Goal: Task Accomplishment & Management: Use online tool/utility

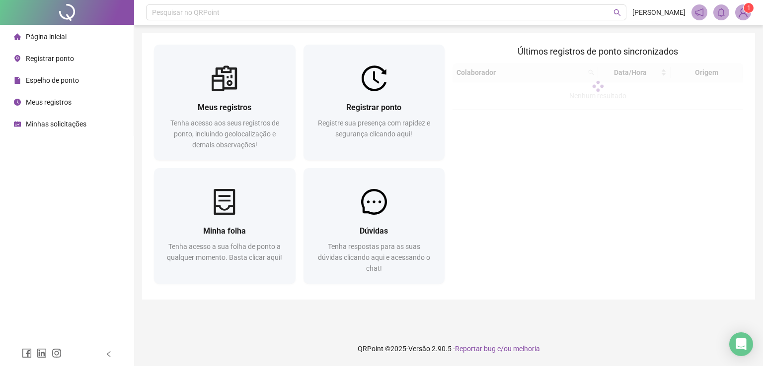
click at [363, 119] on span "Registre sua presença com rapidez e segurança clicando aqui!" at bounding box center [374, 128] width 112 height 19
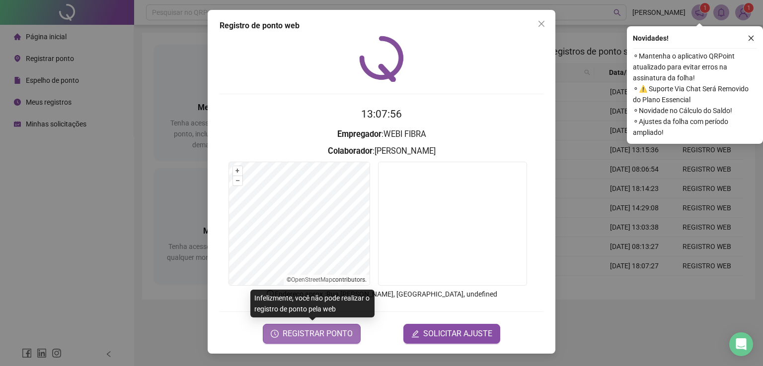
click at [323, 337] on span "REGISTRAR PONTO" at bounding box center [317, 334] width 70 height 12
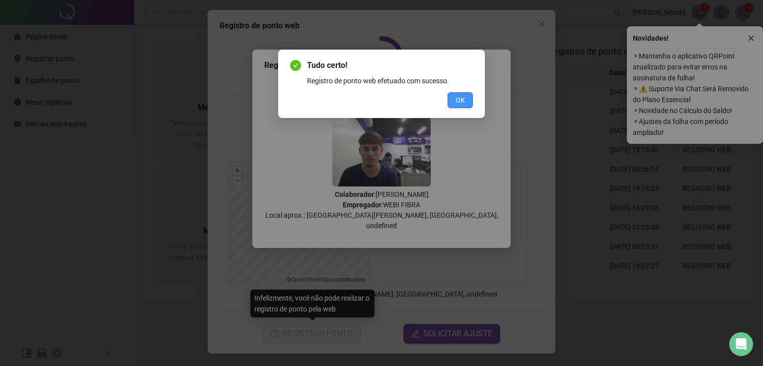
click at [462, 104] on span "OK" at bounding box center [459, 100] width 9 height 11
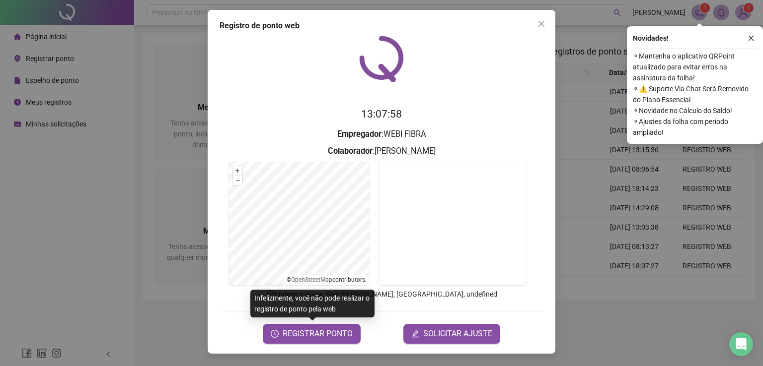
click at [596, 186] on div "Registro de ponto web 13:07:58 Empregador : WEBI FIBRA Colaborador : [PERSON_NA…" at bounding box center [381, 183] width 763 height 366
